Goal: Task Accomplishment & Management: Manage account settings

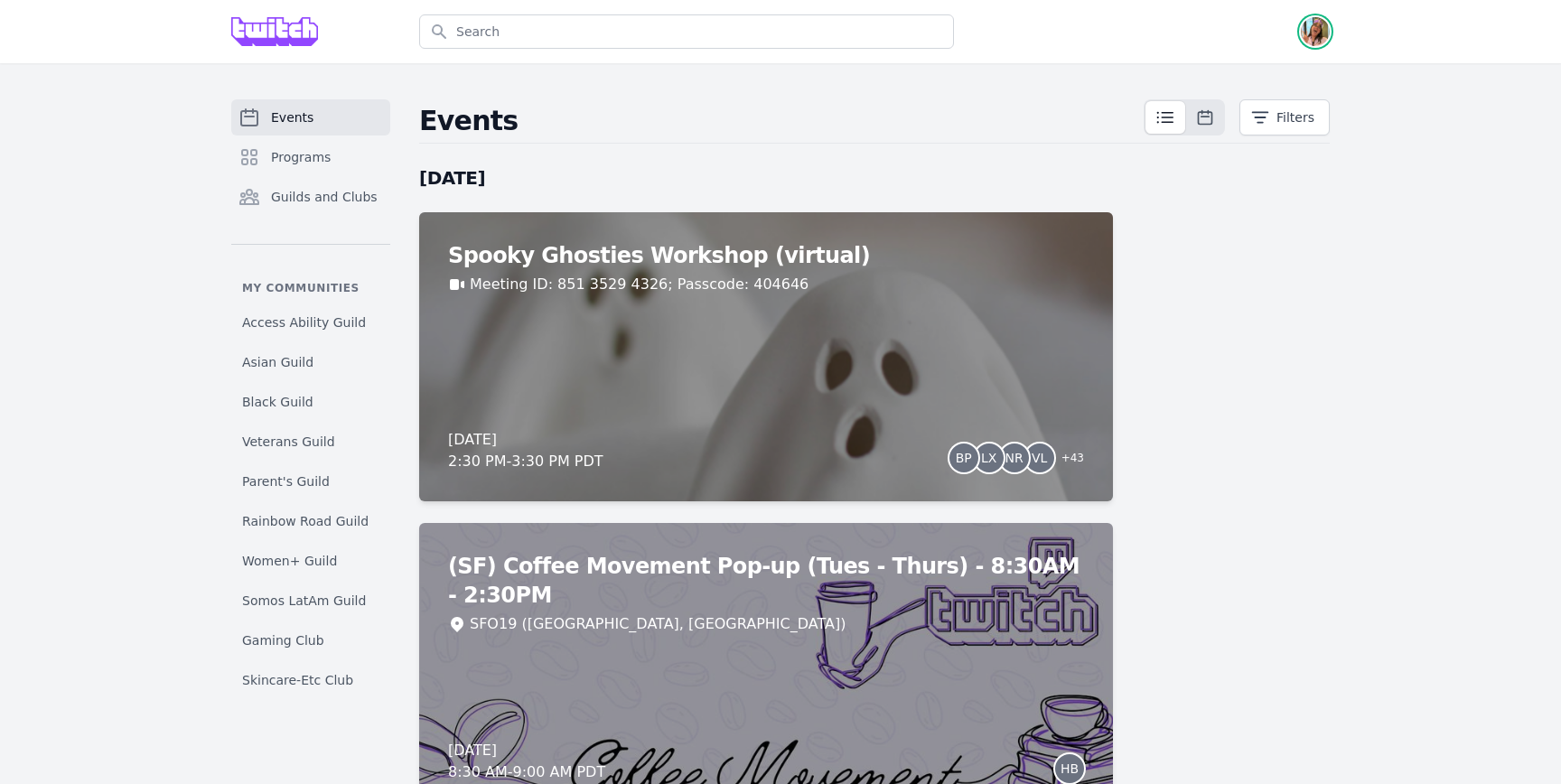
click at [1324, 29] on img "button" at bounding box center [1315, 31] width 29 height 29
click at [1305, 79] on link "Admin" at bounding box center [1244, 73] width 173 height 33
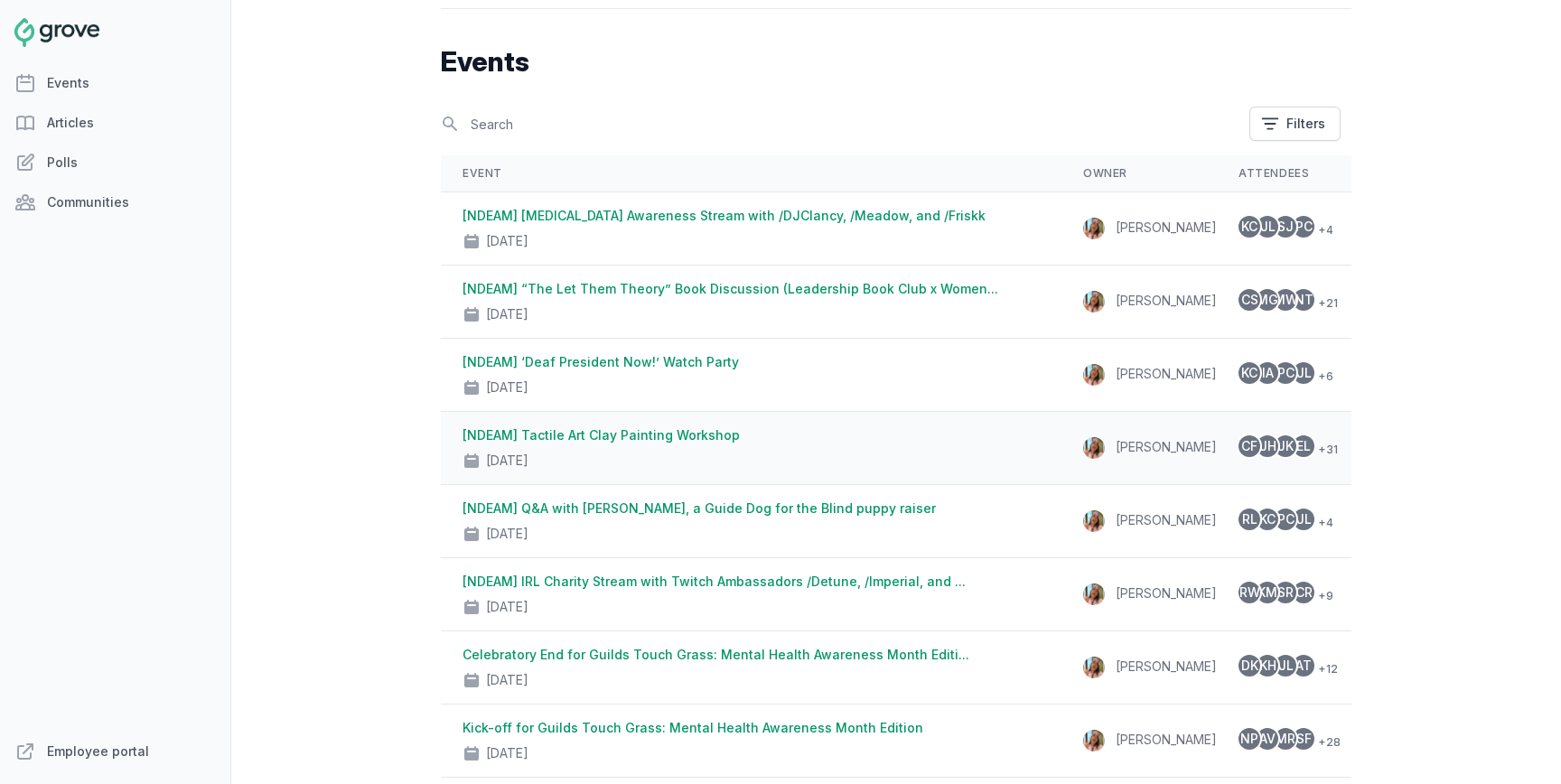
scroll to position [52, 0]
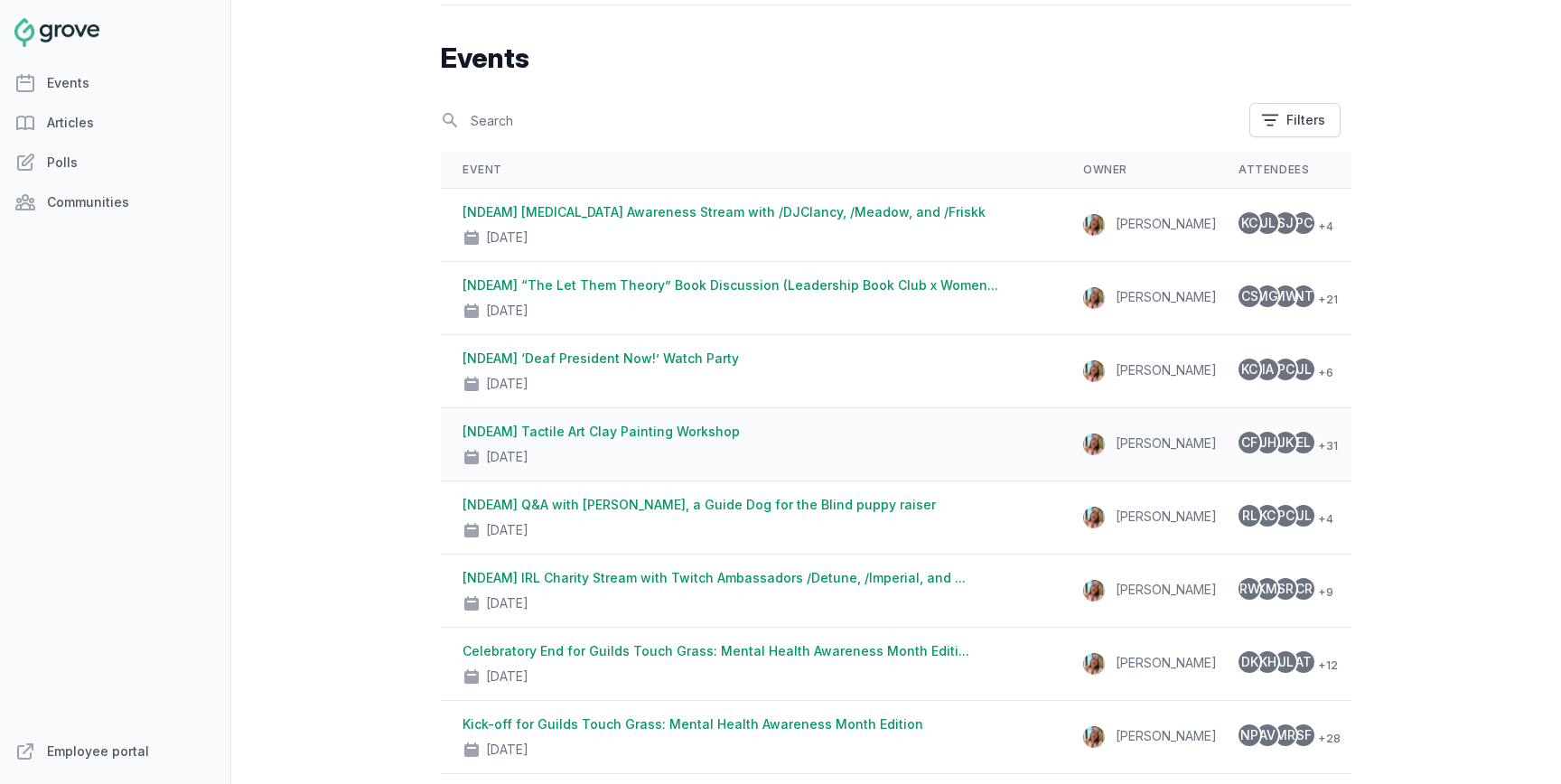
click at [691, 425] on link "[NDEAM] Tactile Art Clay Painting Workshop" at bounding box center [600, 431] width 277 height 16
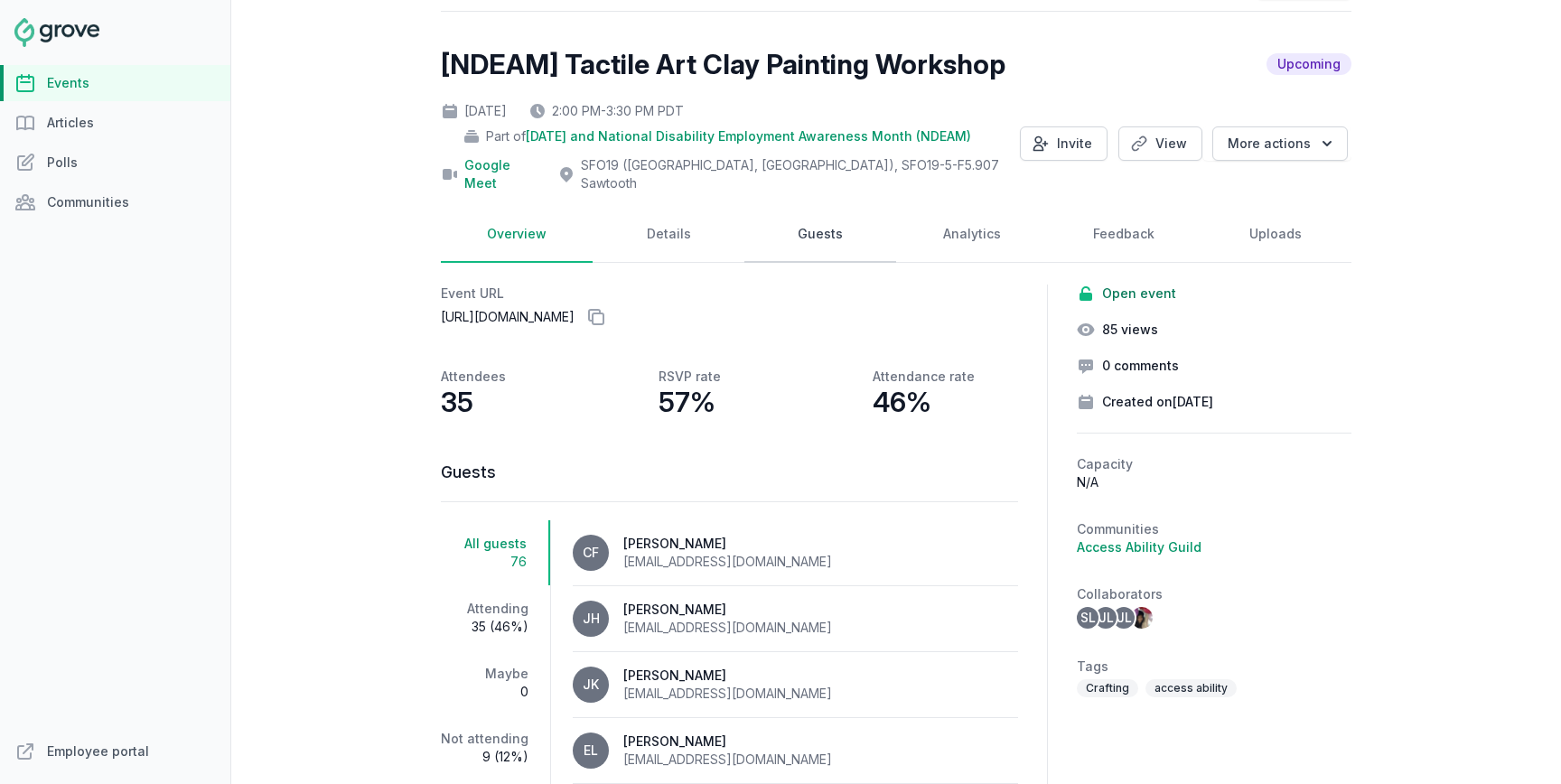
scroll to position [143, 0]
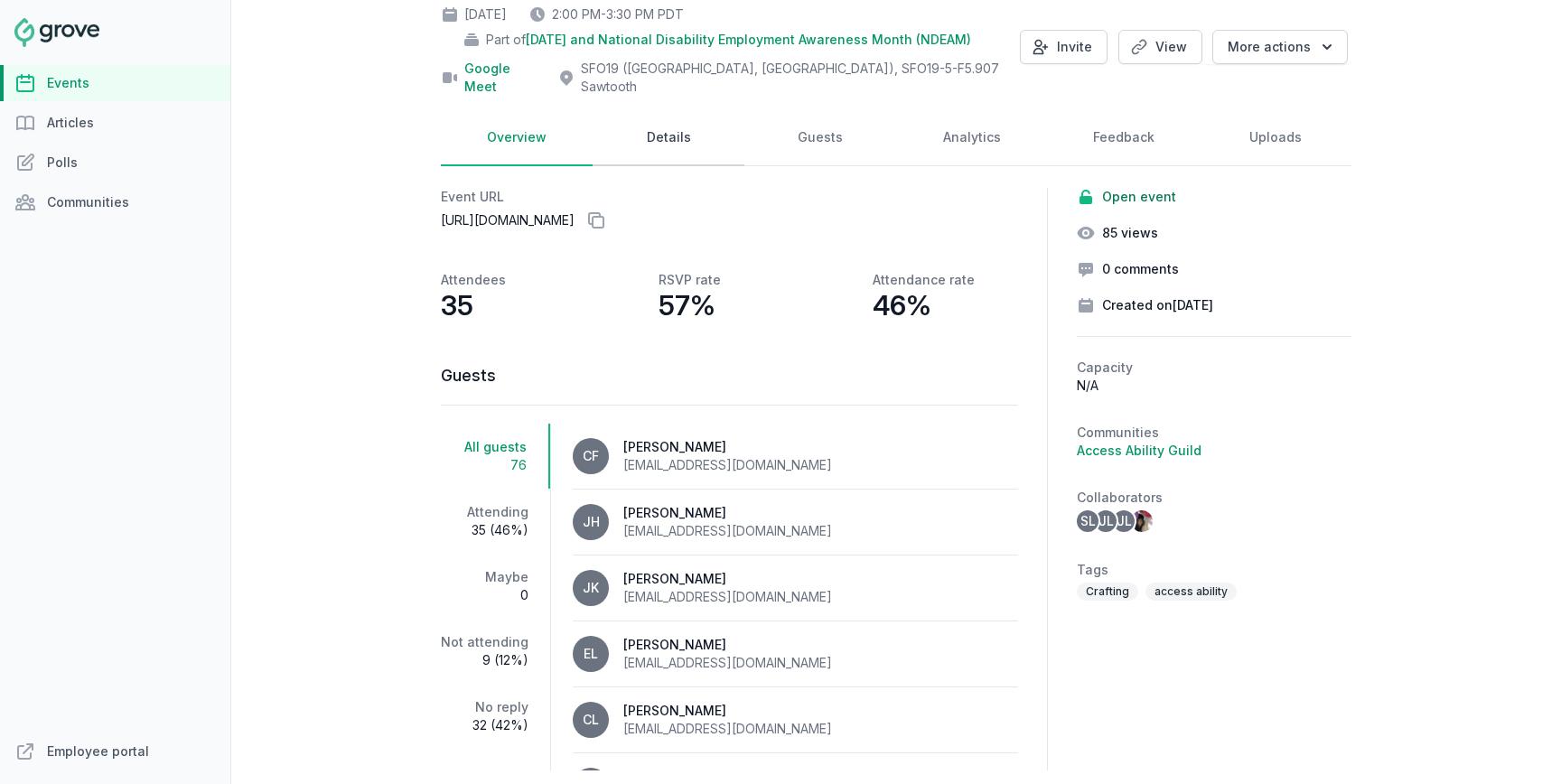
click at [691, 117] on link "Details" at bounding box center [668, 138] width 152 height 56
select select "96"
select select "43"
select select "2:00 PM"
select select "3:30 PM"
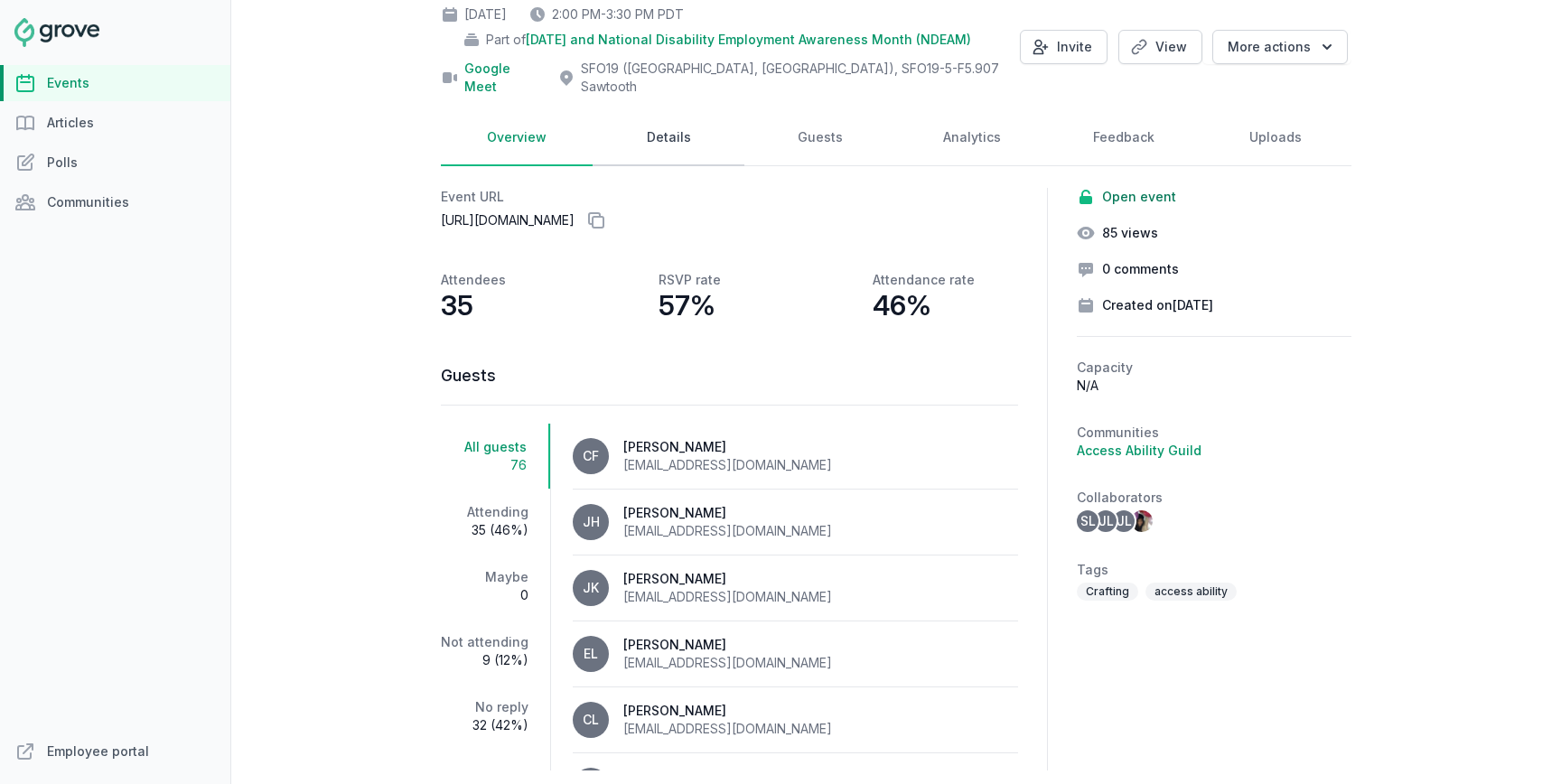
select select "89"
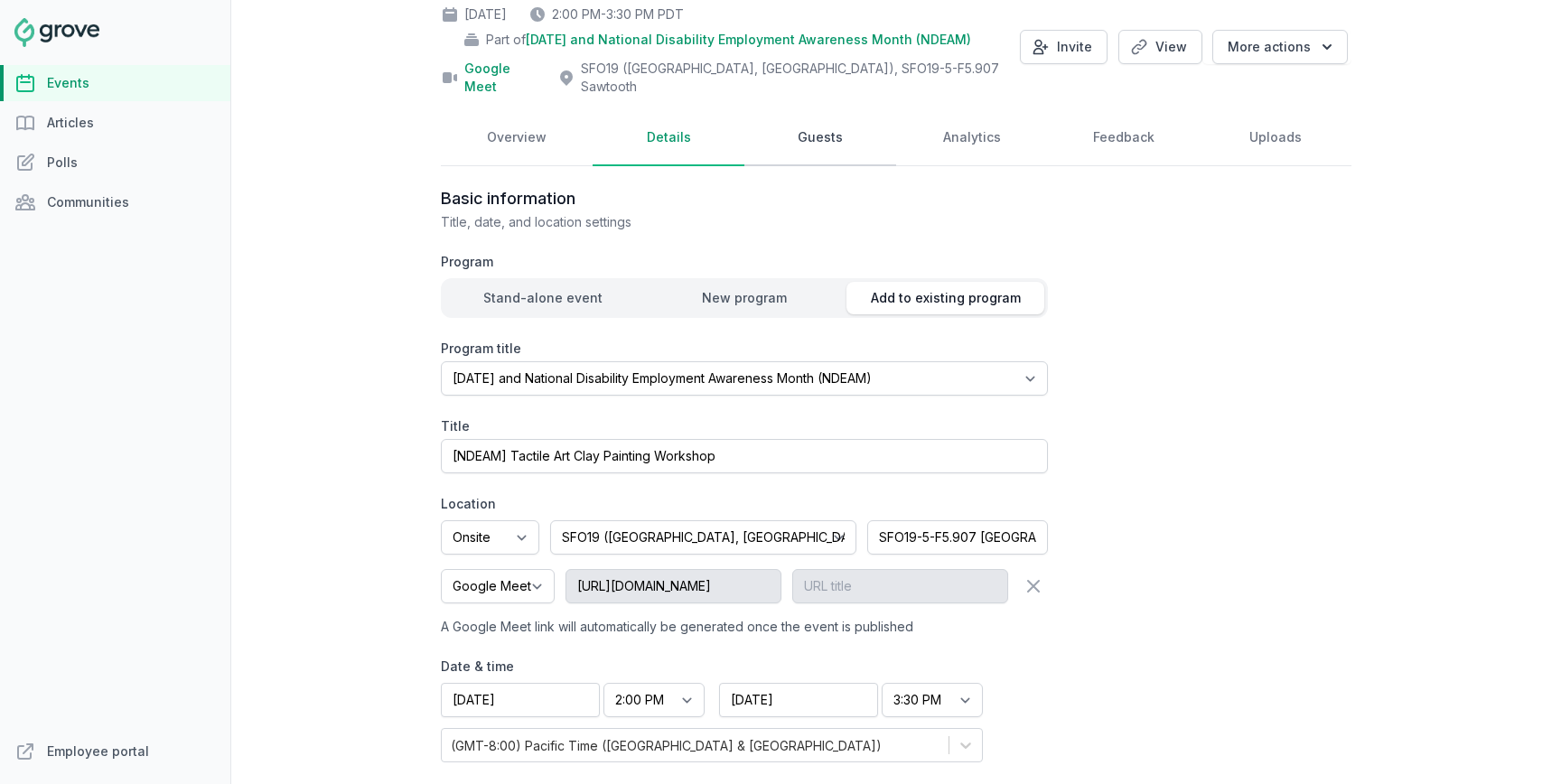
click at [844, 110] on link "Guests" at bounding box center [821, 138] width 152 height 56
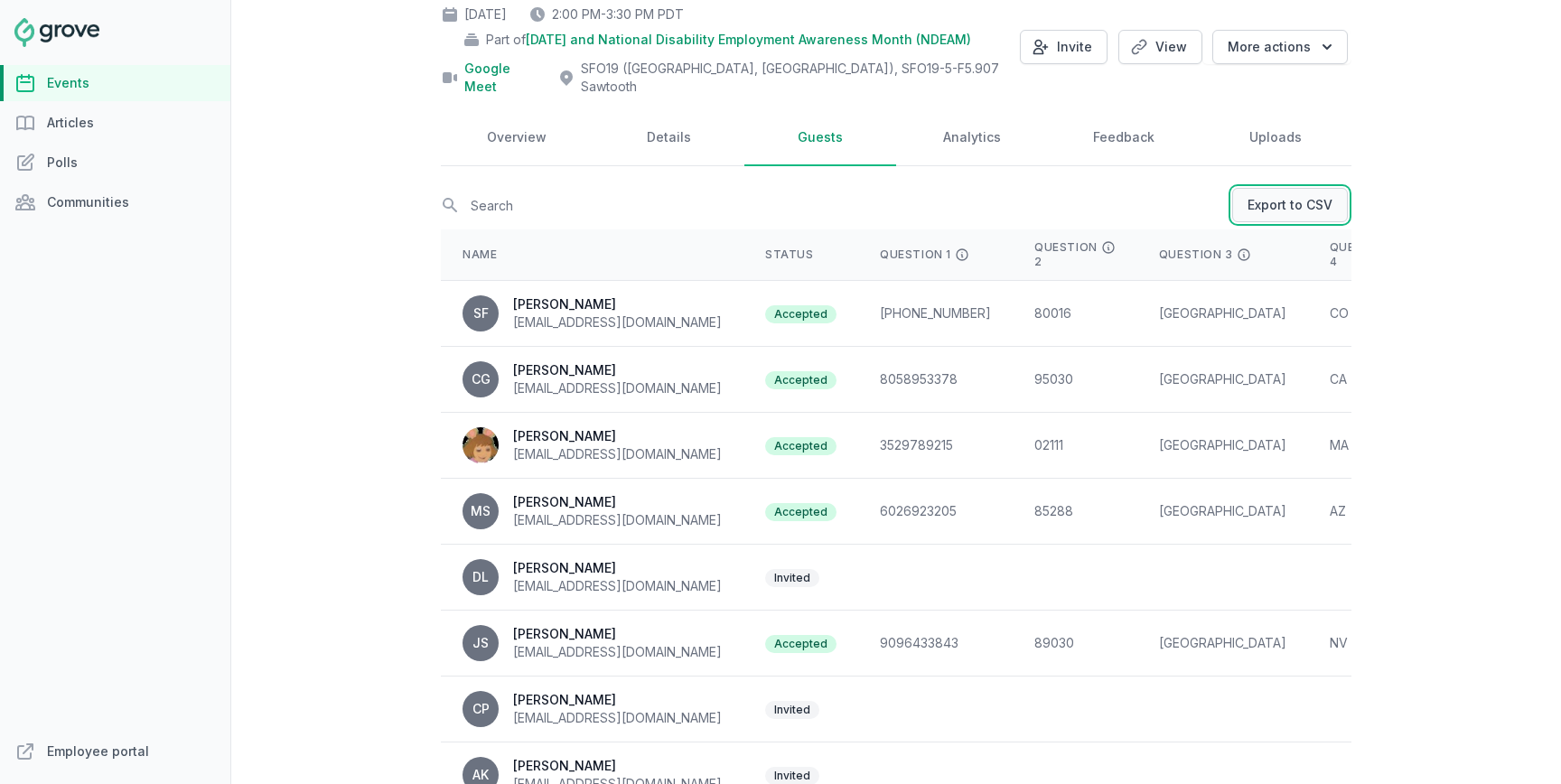
click at [1321, 188] on link "Export to CSV" at bounding box center [1290, 205] width 115 height 34
